Goal: Task Accomplishment & Management: Use online tool/utility

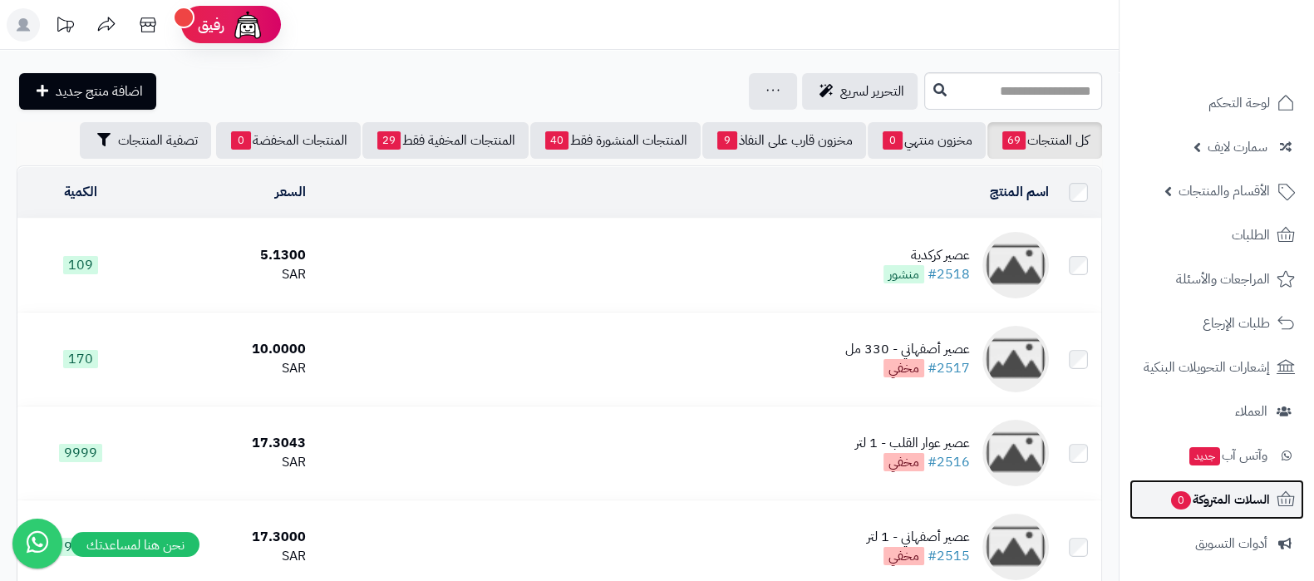
click at [1200, 493] on span "السلات المتروكة 0" at bounding box center [1220, 499] width 101 height 23
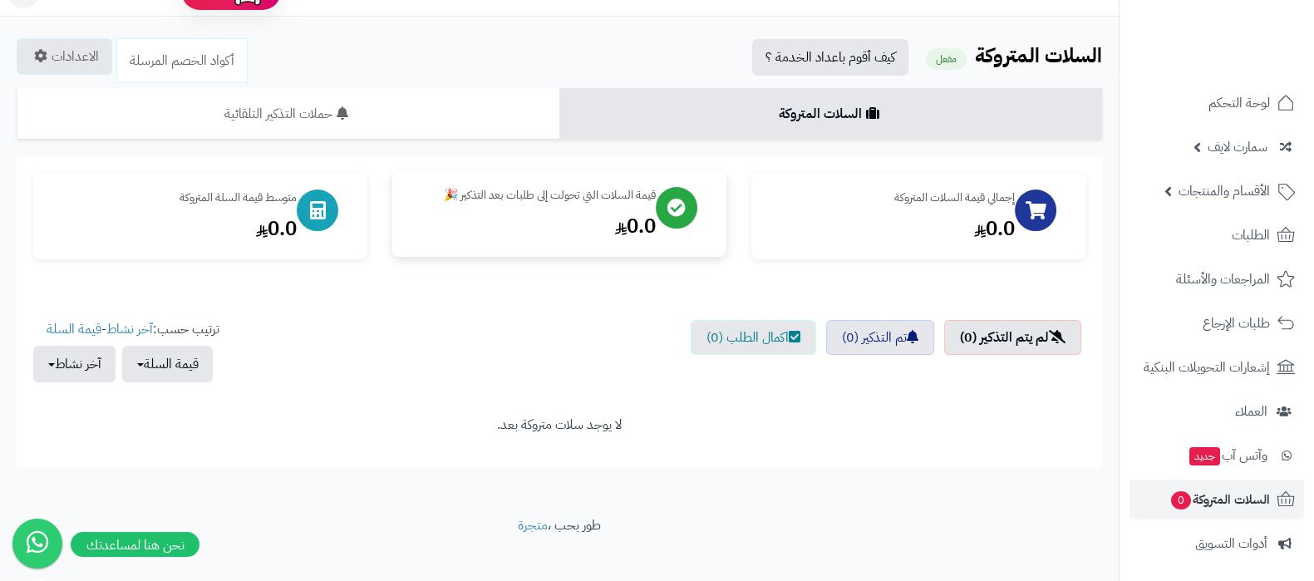
scroll to position [51, 0]
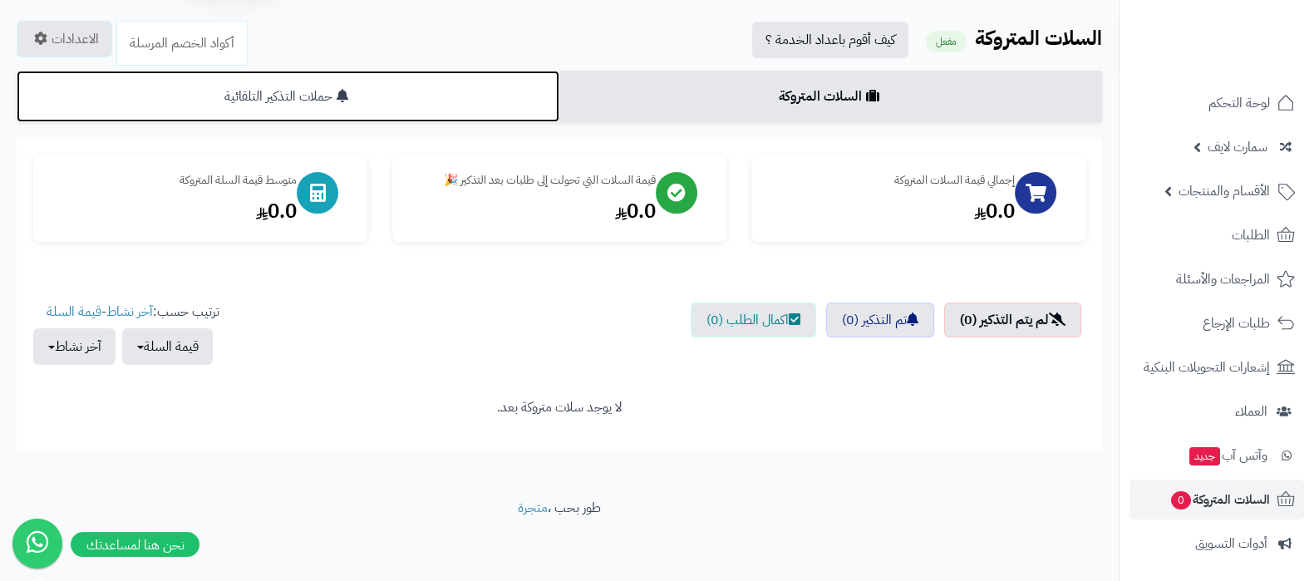
click at [391, 101] on link "حملات التذكير التلقائية" at bounding box center [288, 97] width 543 height 52
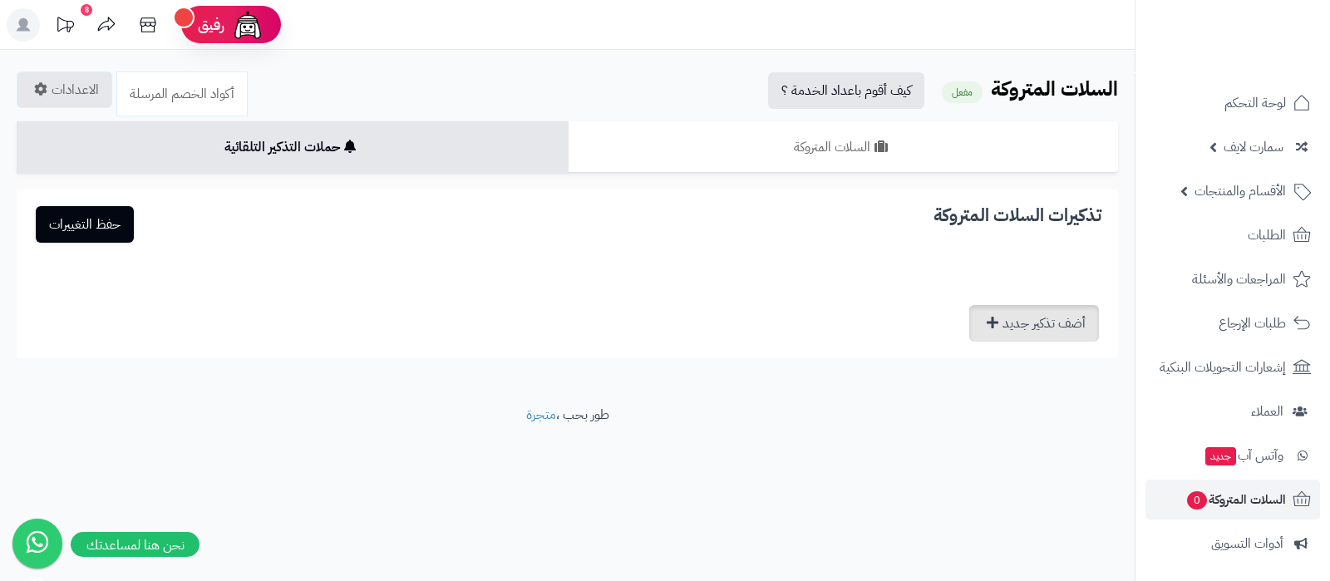
click at [1022, 313] on link "أضف تذكير جديد" at bounding box center [1034, 323] width 130 height 37
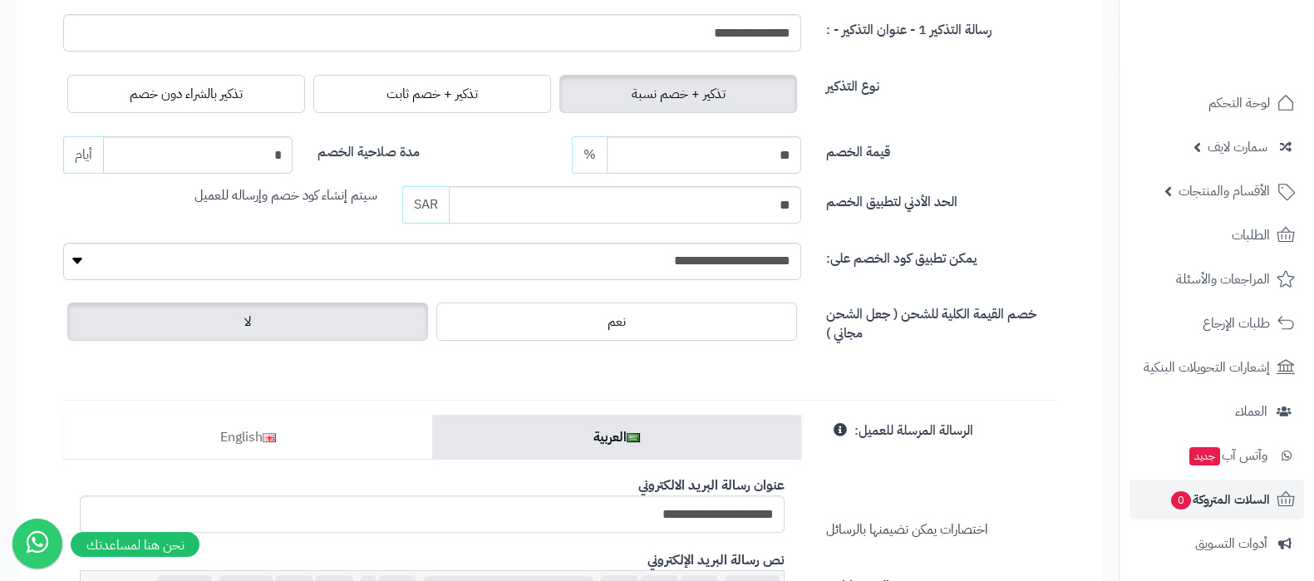
scroll to position [623, 0]
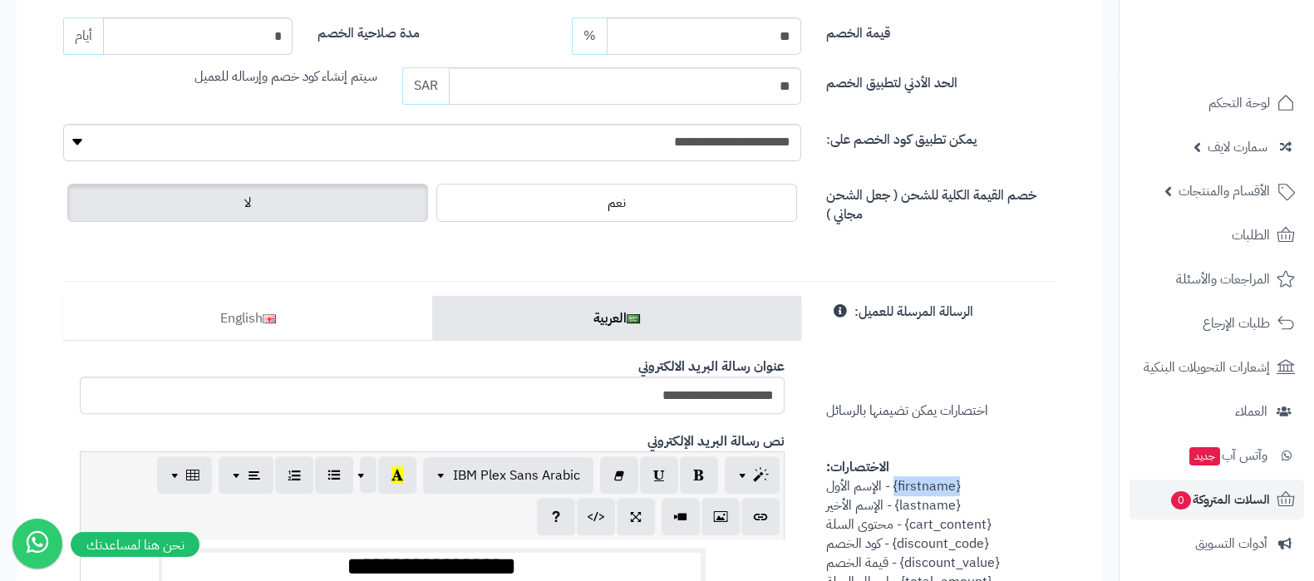
drag, startPoint x: 964, startPoint y: 484, endPoint x: 894, endPoint y: 485, distance: 70.7
click at [894, 485] on div "الرسالة المرسلة للعميل: اختصارات يمكن تضيمنها بالرسائل الاختصارات: {firstname} …" at bounding box center [941, 472] width 254 height 352
copy span "{firstname}"
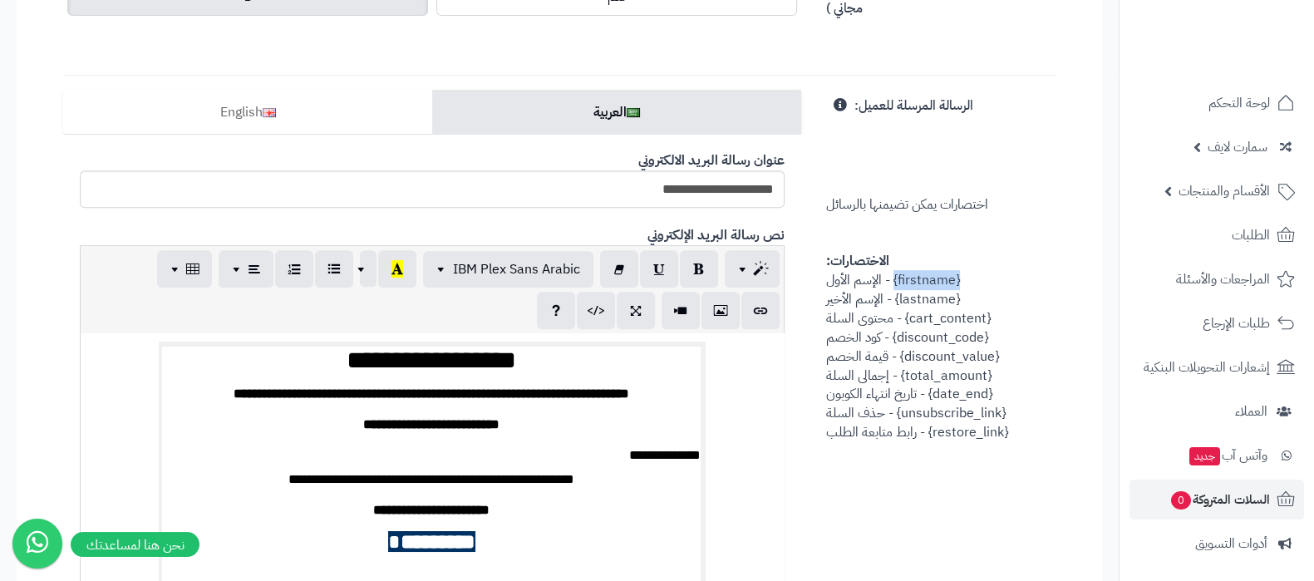
scroll to position [830, 0]
drag, startPoint x: 980, startPoint y: 358, endPoint x: 899, endPoint y: 355, distance: 81.5
click at [899, 355] on div "الرسالة المرسلة للعميل: اختصارات يمكن تضيمنها بالرسائل الاختصارات: {firstname} …" at bounding box center [941, 265] width 254 height 352
copy span "{discount_value}"
drag, startPoint x: 994, startPoint y: 329, endPoint x: 892, endPoint y: 333, distance: 102.3
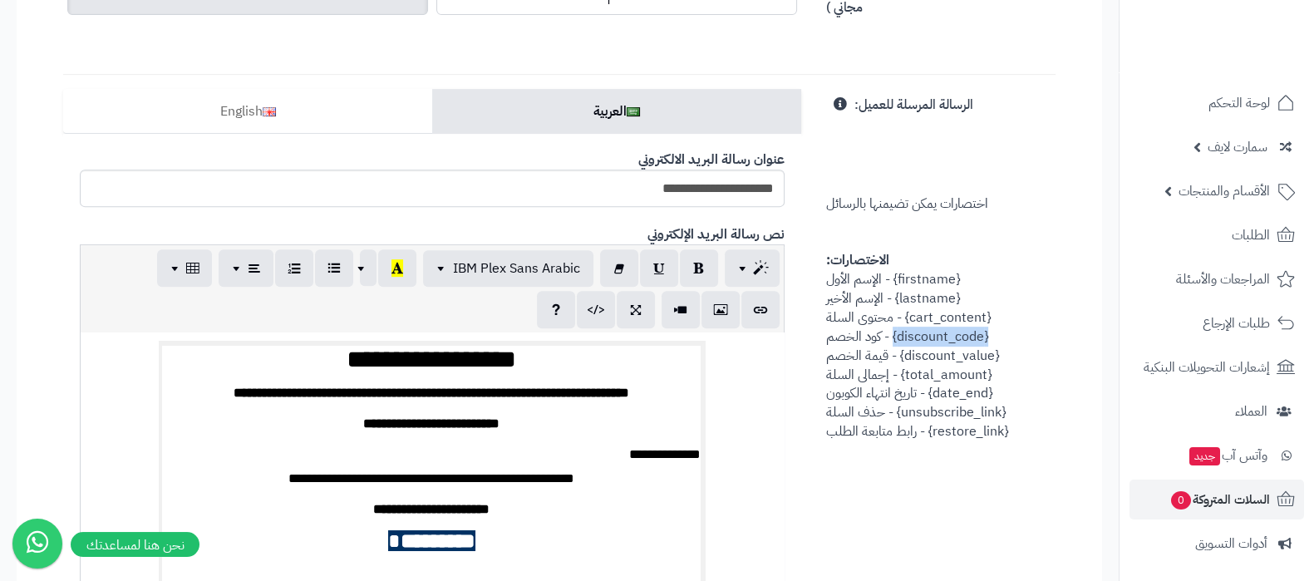
click at [892, 333] on div "الرسالة المرسلة للعميل: اختصارات يمكن تضيمنها بالرسائل الاختصارات: {firstname} …" at bounding box center [941, 265] width 254 height 352
copy span "{discount_code}"
drag, startPoint x: 1014, startPoint y: 431, endPoint x: 927, endPoint y: 434, distance: 87.3
click at [927, 434] on div "الرسالة المرسلة للعميل: اختصارات يمكن تضيمنها بالرسائل الاختصارات: {firstname} …" at bounding box center [941, 265] width 254 height 352
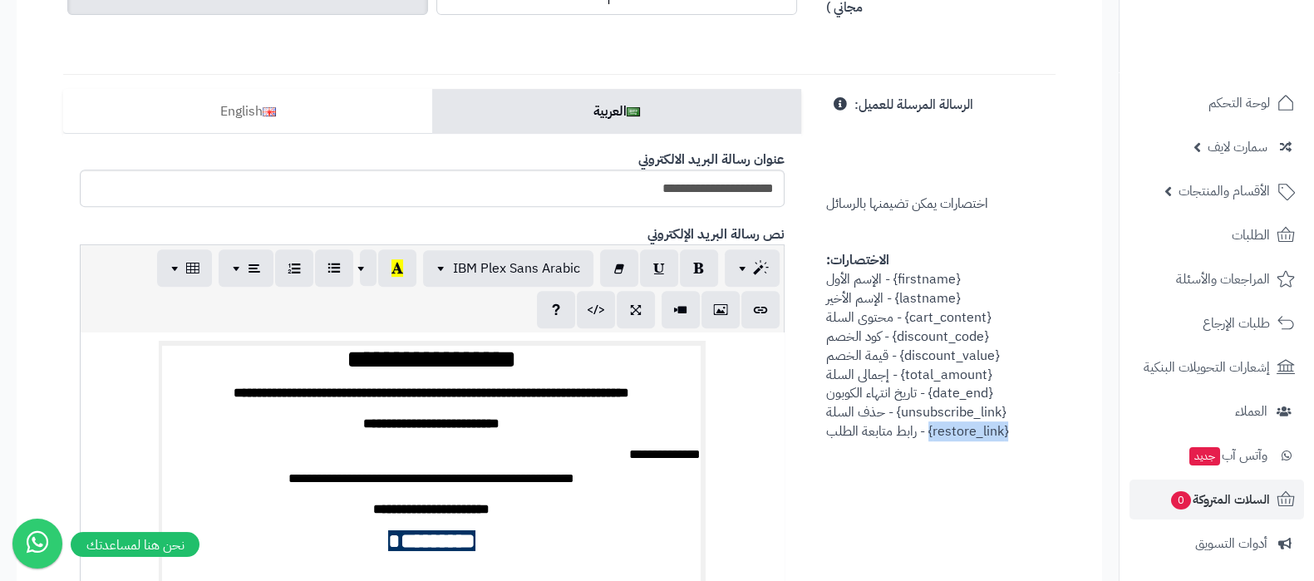
copy span "{restore_link}"
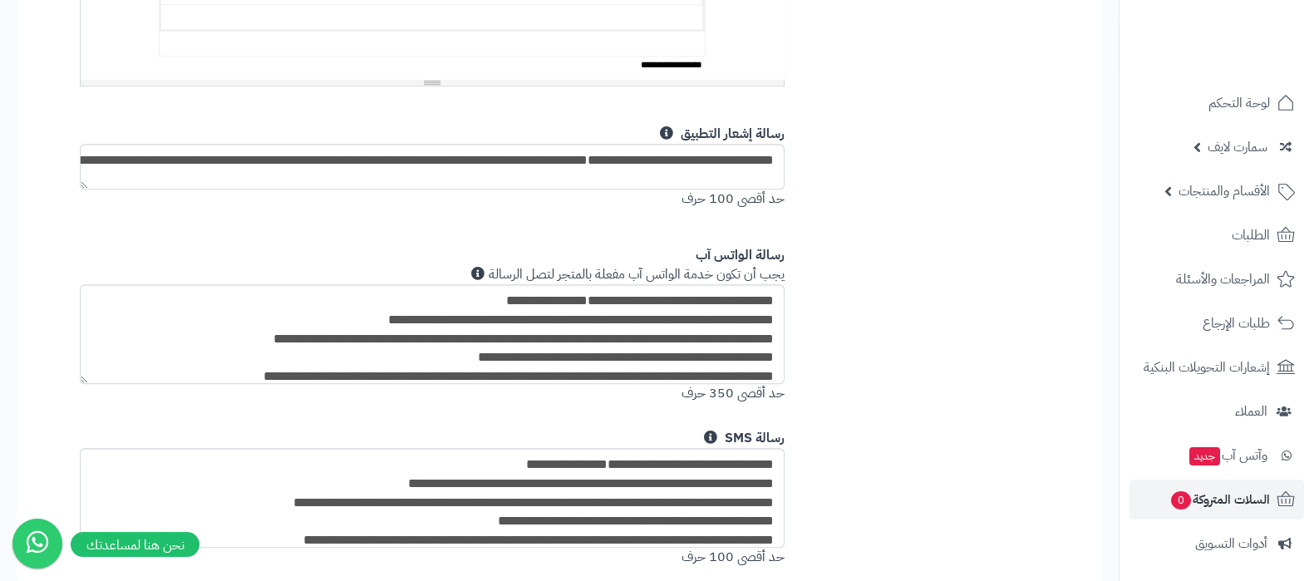
scroll to position [1454, 0]
